Goal: Find specific page/section: Find specific page/section

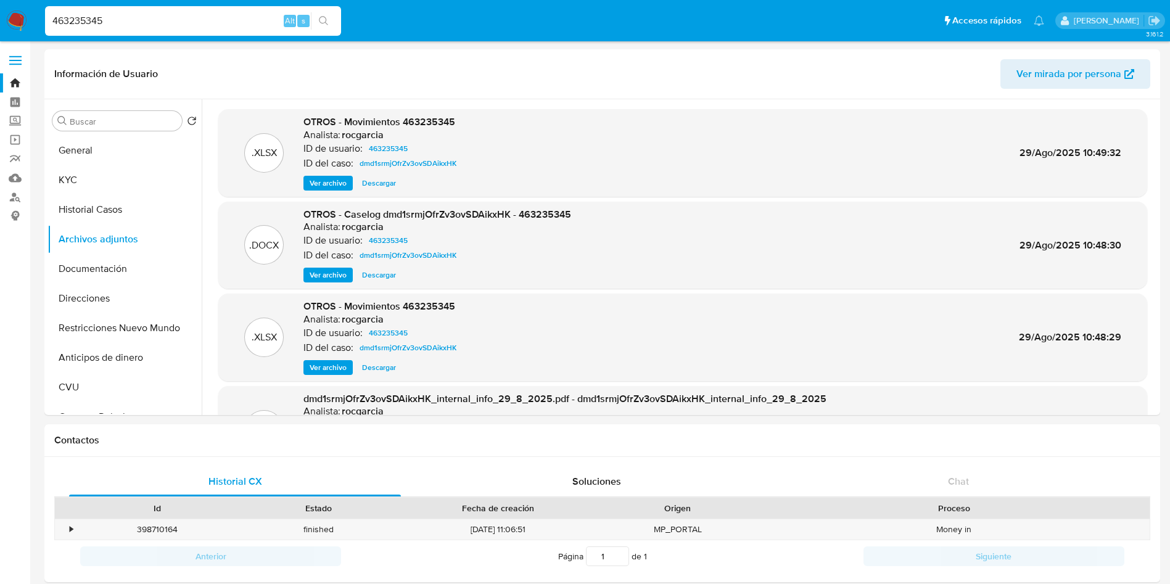
select select "10"
click at [157, 20] on input "463235345" at bounding box center [193, 21] width 296 height 16
type input "1769150123"
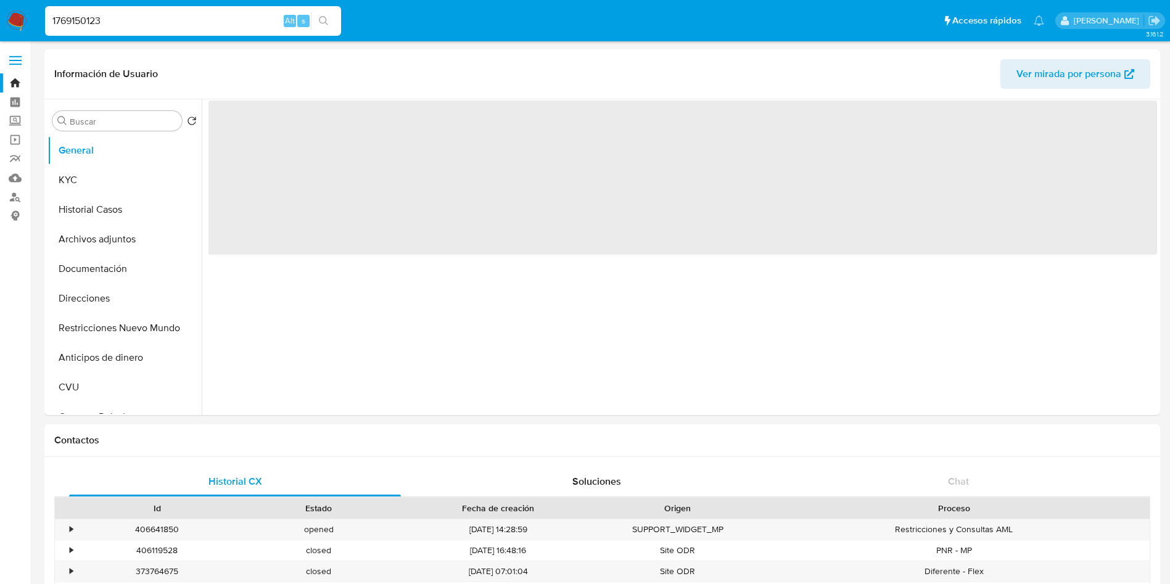
select select "10"
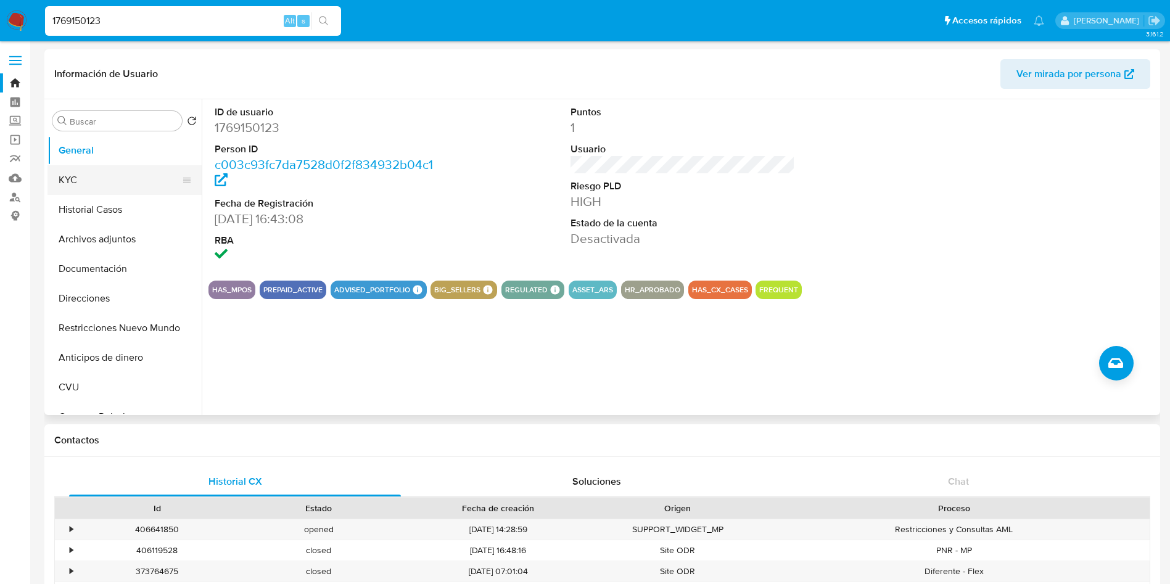
click at [92, 170] on button "KYC" at bounding box center [119, 180] width 144 height 30
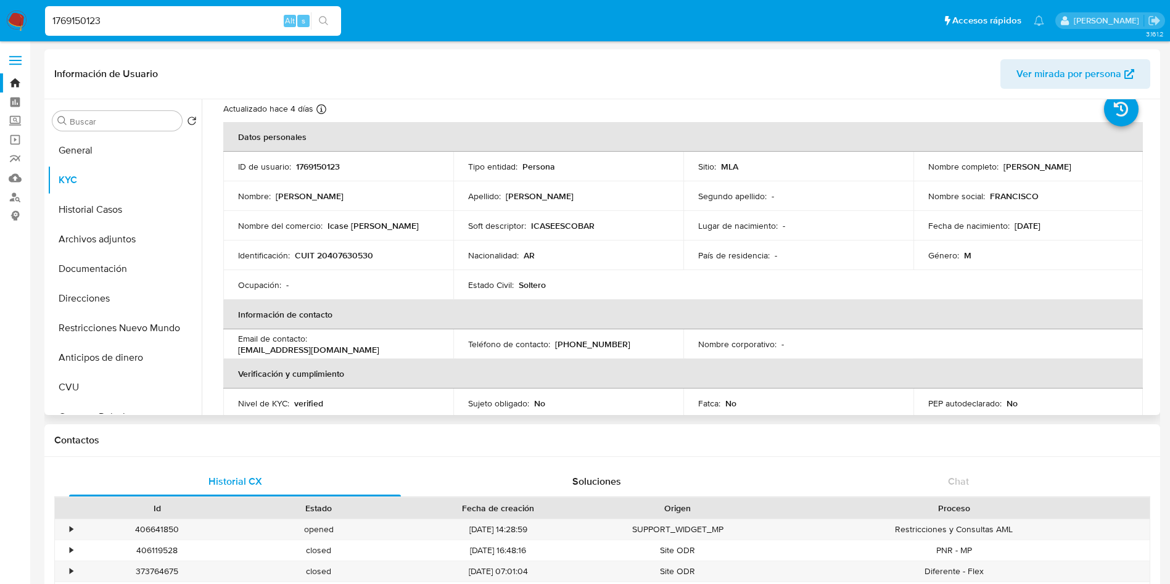
scroll to position [93, 0]
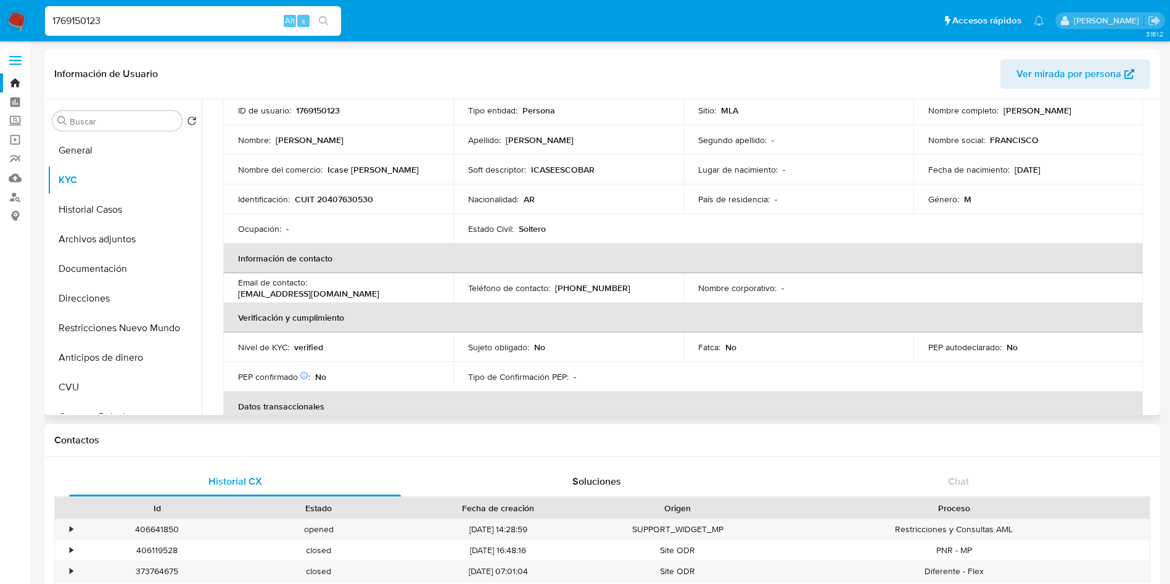
click at [257, 291] on p "[EMAIL_ADDRESS][DOMAIN_NAME]" at bounding box center [308, 293] width 141 height 11
drag, startPoint x: 236, startPoint y: 296, endPoint x: 369, endPoint y: 295, distance: 133.2
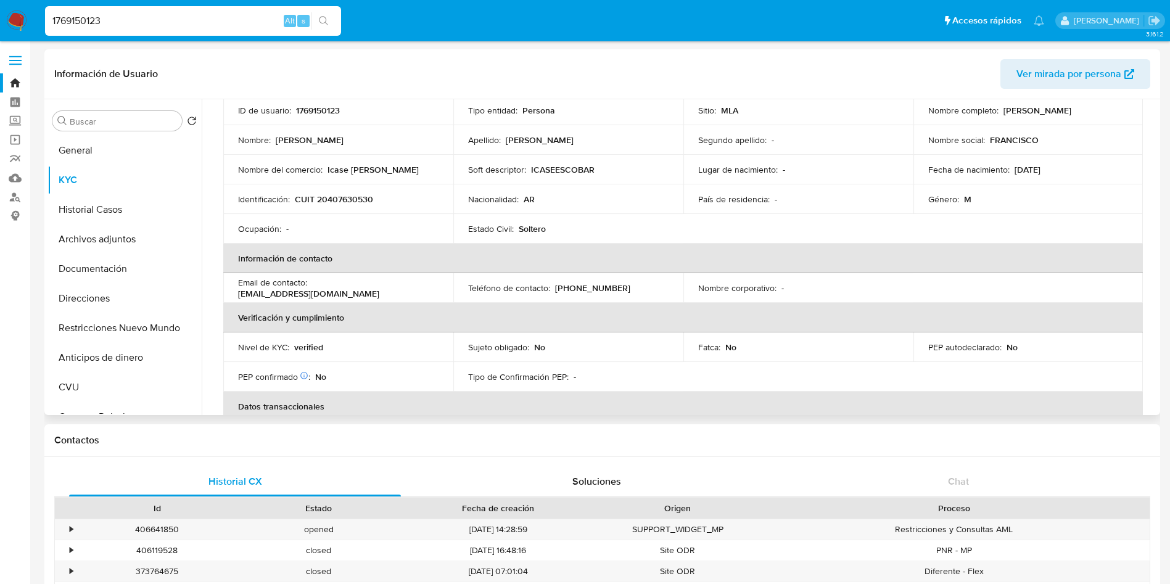
click at [369, 295] on td "Email de contacto : [EMAIL_ADDRESS][DOMAIN_NAME]" at bounding box center [338, 288] width 230 height 30
copy p "[EMAIL_ADDRESS][DOMAIN_NAME]"
click at [122, 22] on input "1769150123" at bounding box center [193, 21] width 296 height 16
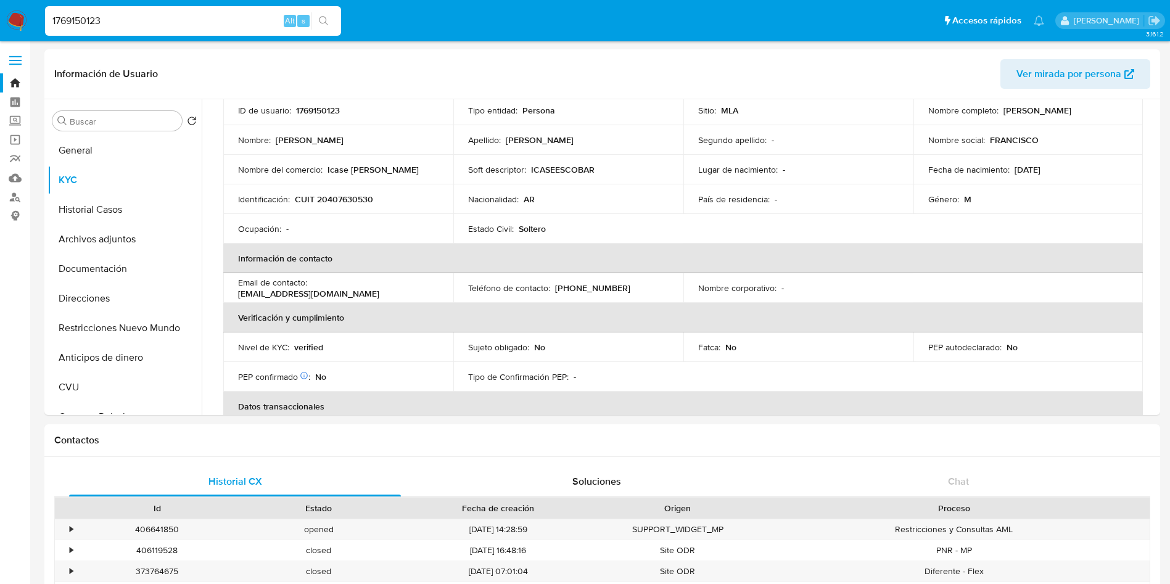
paste input "687343944"
type input "687343944"
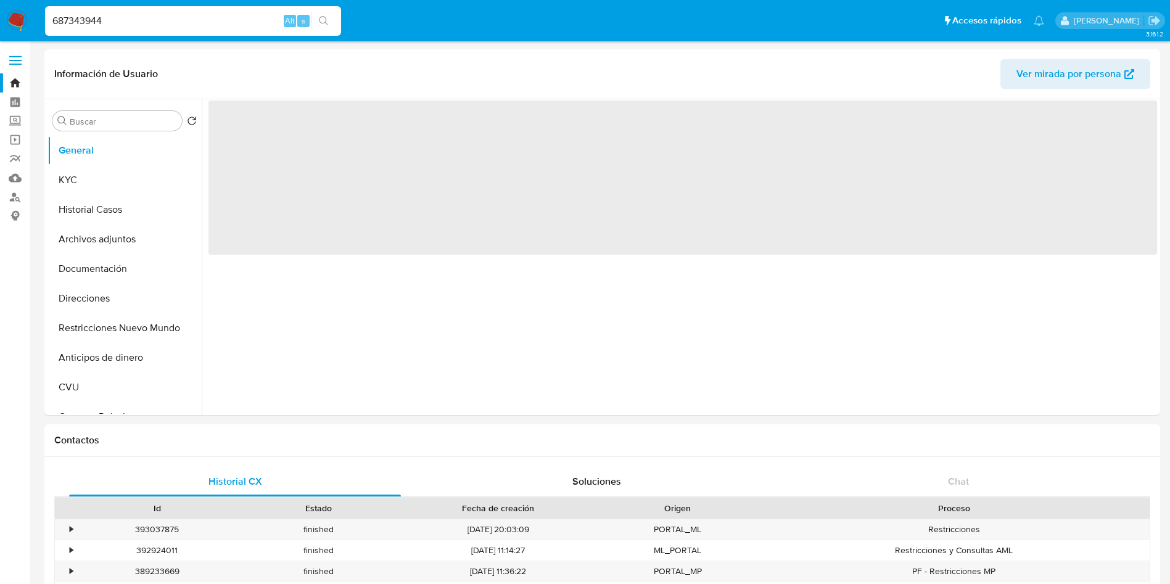
select select "10"
